Goal: Check status: Check status

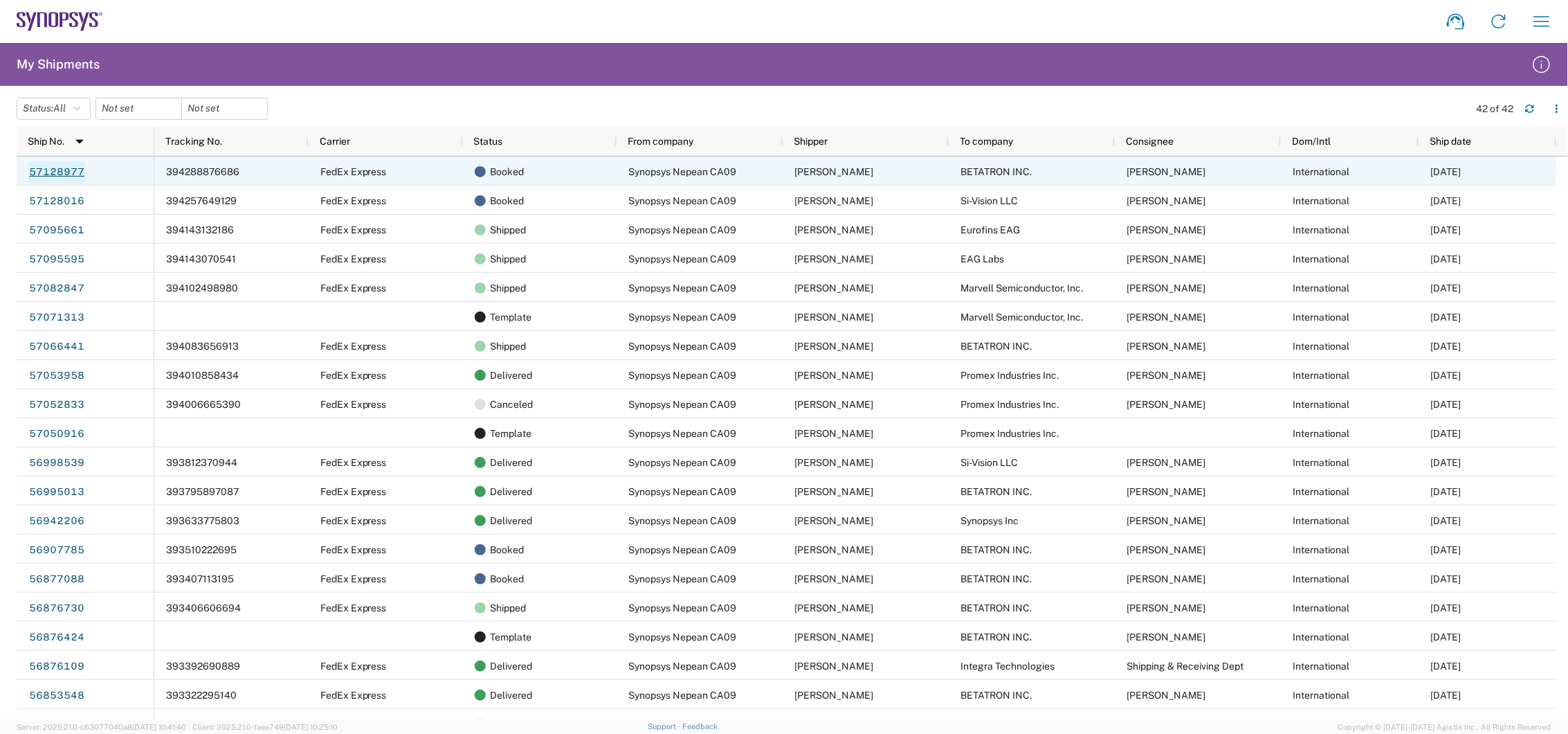
click at [58, 173] on link "57128977" at bounding box center [57, 172] width 57 height 22
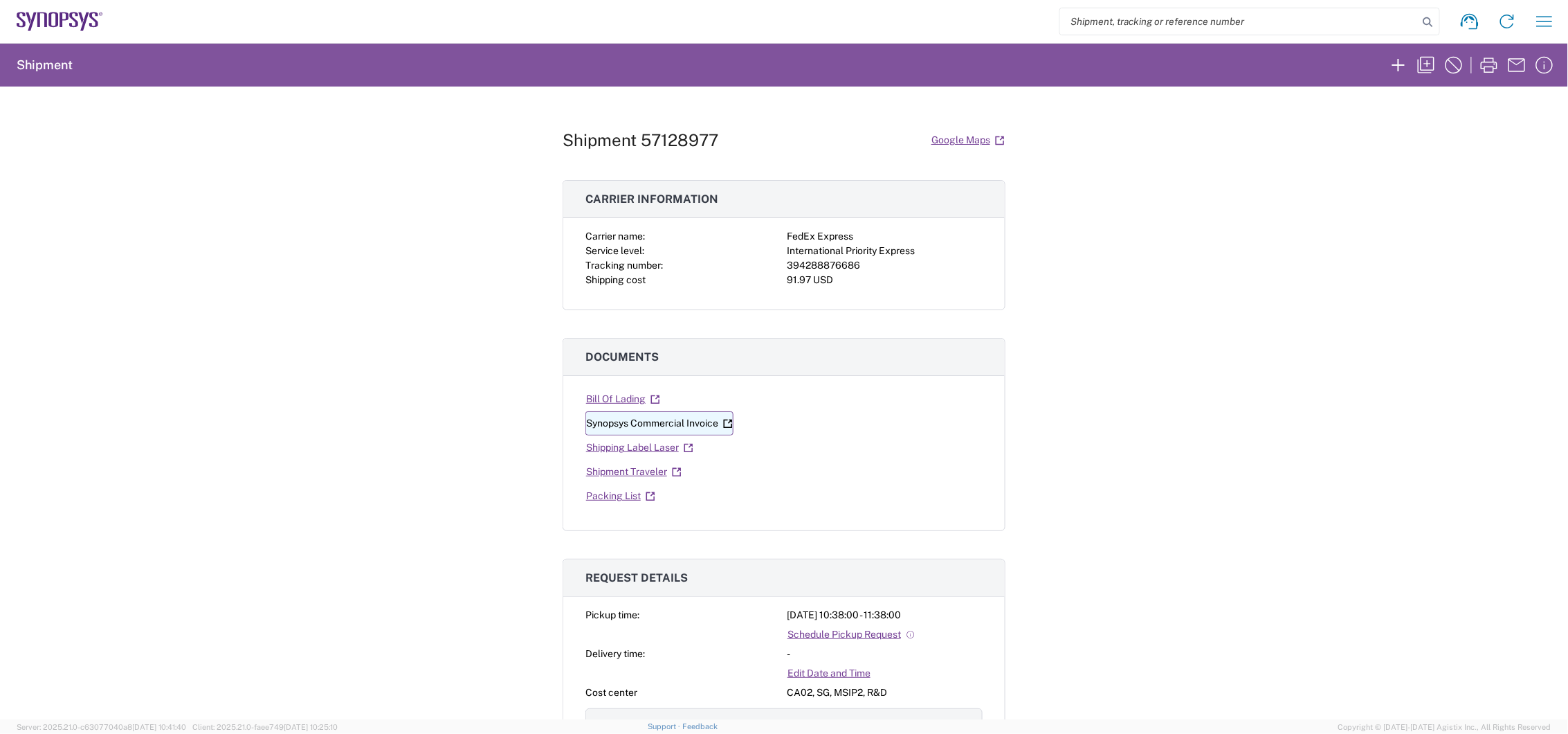
click at [654, 423] on link "Synopsys Commercial Invoice" at bounding box center [658, 422] width 148 height 24
click at [642, 475] on link "Shipment Traveler" at bounding box center [633, 471] width 96 height 24
click at [1080, 225] on div "Shipment 57128977 Google Maps Carrier information Carrier name: FedEx Express S…" at bounding box center [784, 403] width 1568 height 633
click at [649, 423] on link "Synopsys Commercial Invoice" at bounding box center [658, 422] width 148 height 24
click at [633, 447] on link "Shipping Label Laser" at bounding box center [639, 447] width 109 height 24
